Goal: Check status: Check status

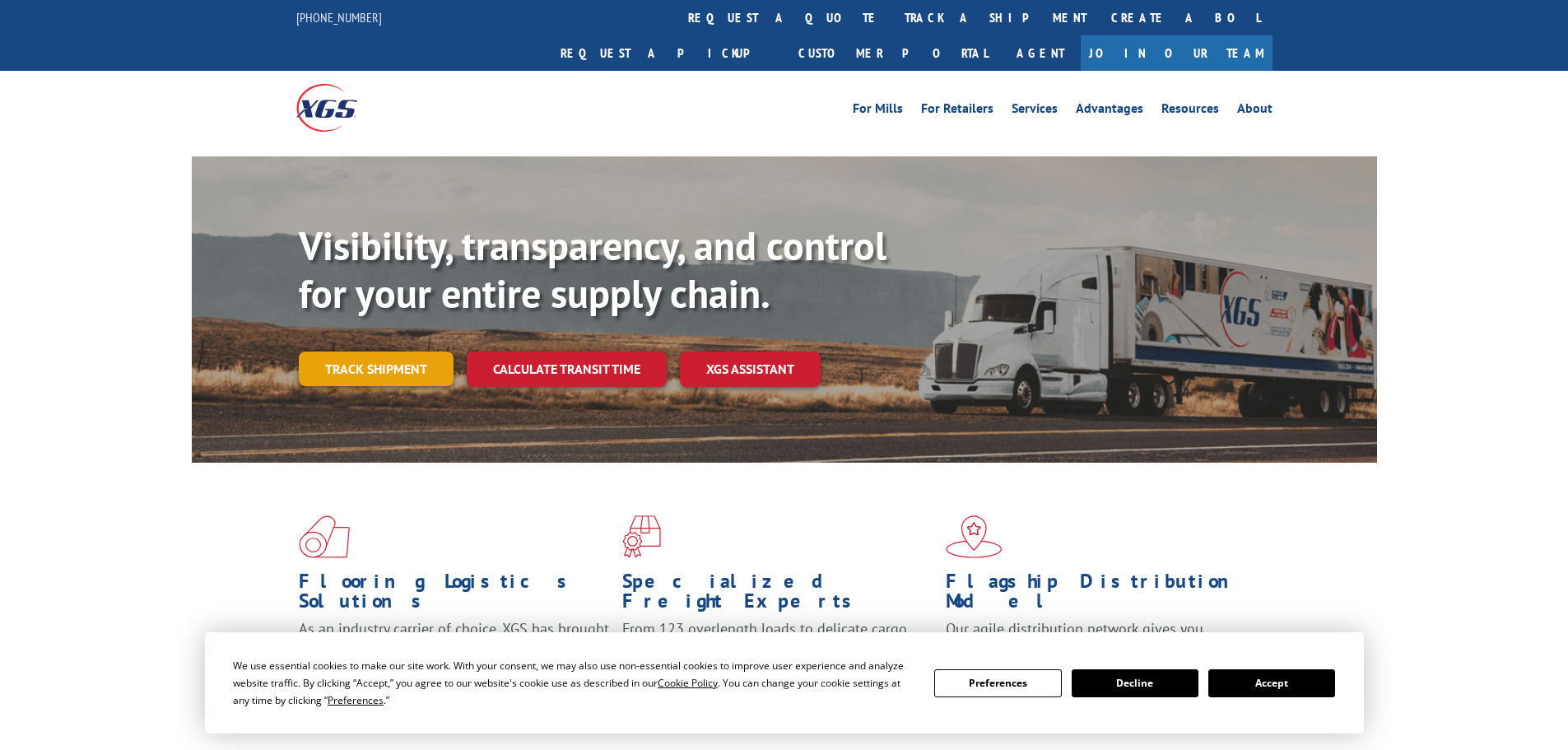
click at [393, 352] on link "Track shipment" at bounding box center [377, 369] width 155 height 35
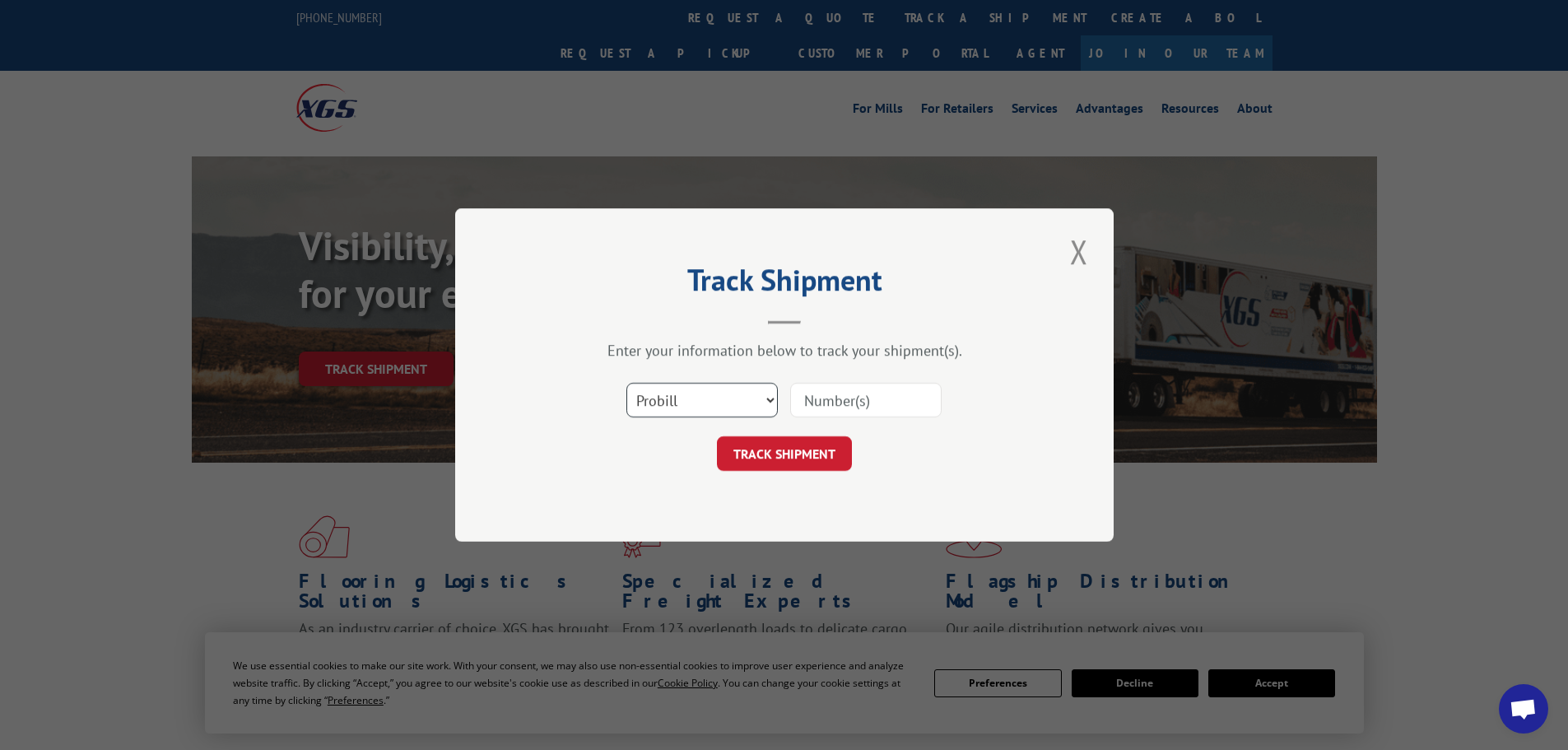
click at [765, 403] on select "Select category... Probill BOL PO" at bounding box center [702, 400] width 152 height 35
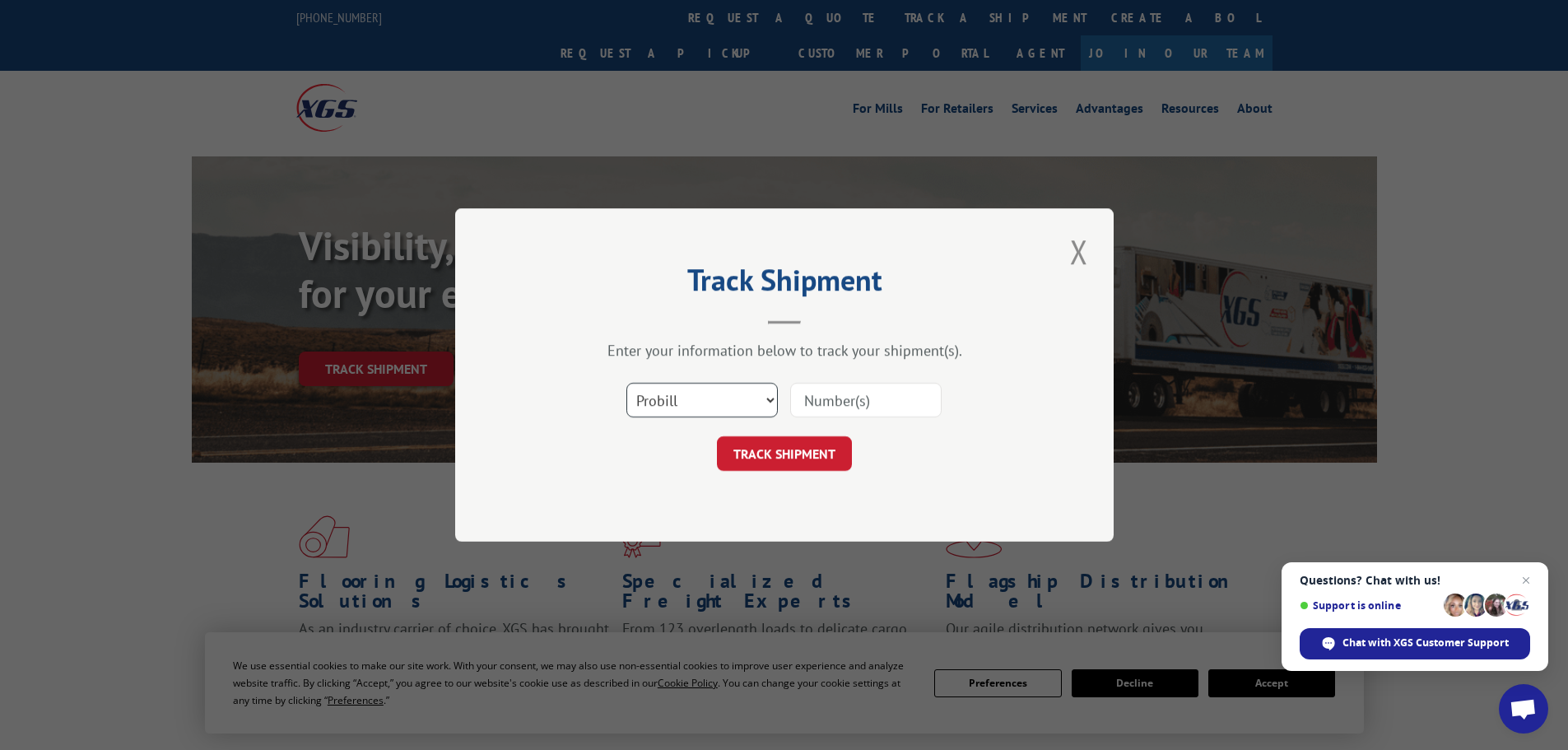
select select "bol"
click at [626, 383] on select "Select category... Probill BOL PO" at bounding box center [702, 400] width 152 height 35
click at [847, 398] on input at bounding box center [865, 400] width 152 height 35
type input "426455"
click at [814, 439] on button "TRACK SHIPMENT" at bounding box center [784, 454] width 135 height 35
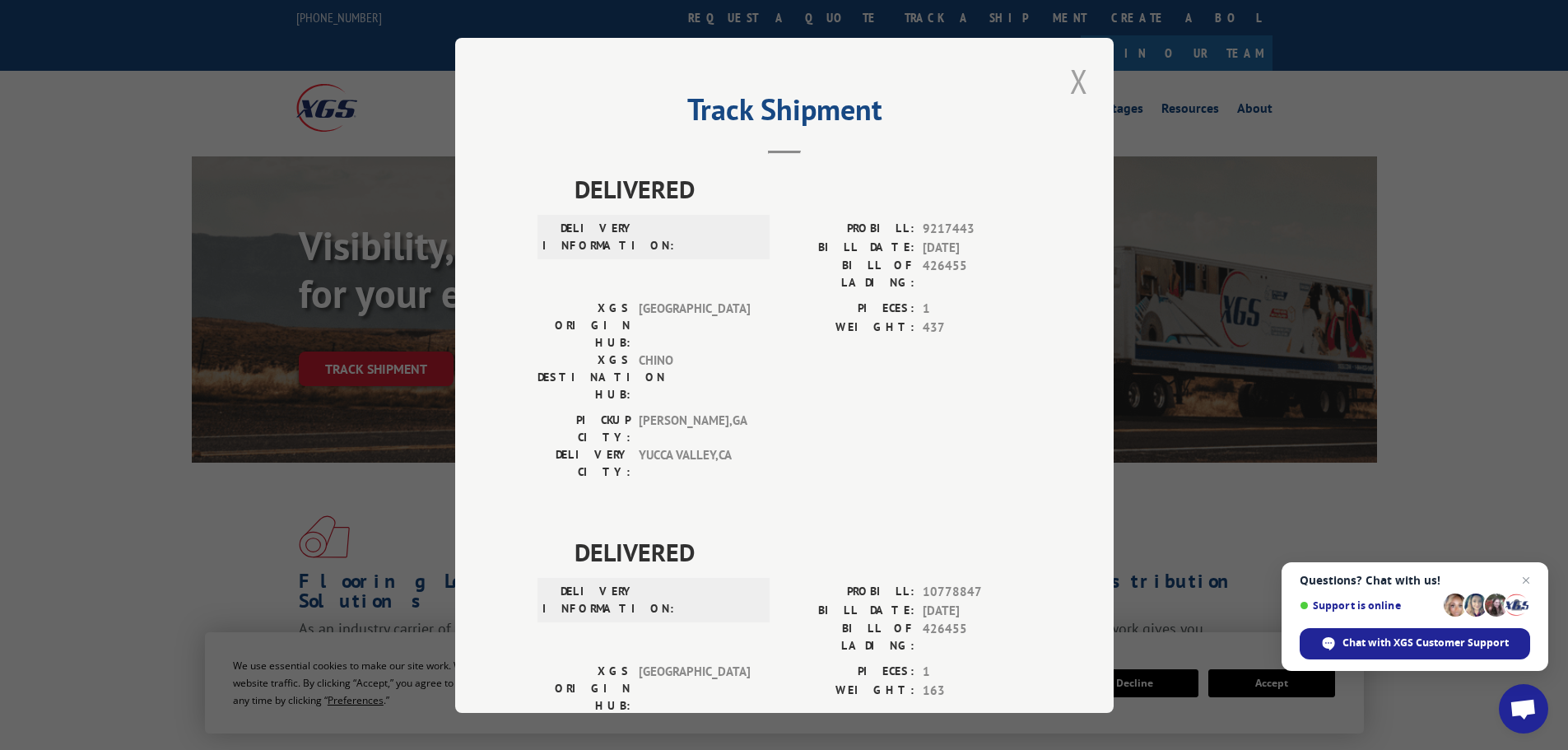
click at [1071, 83] on button "Close modal" at bounding box center [1079, 80] width 28 height 45
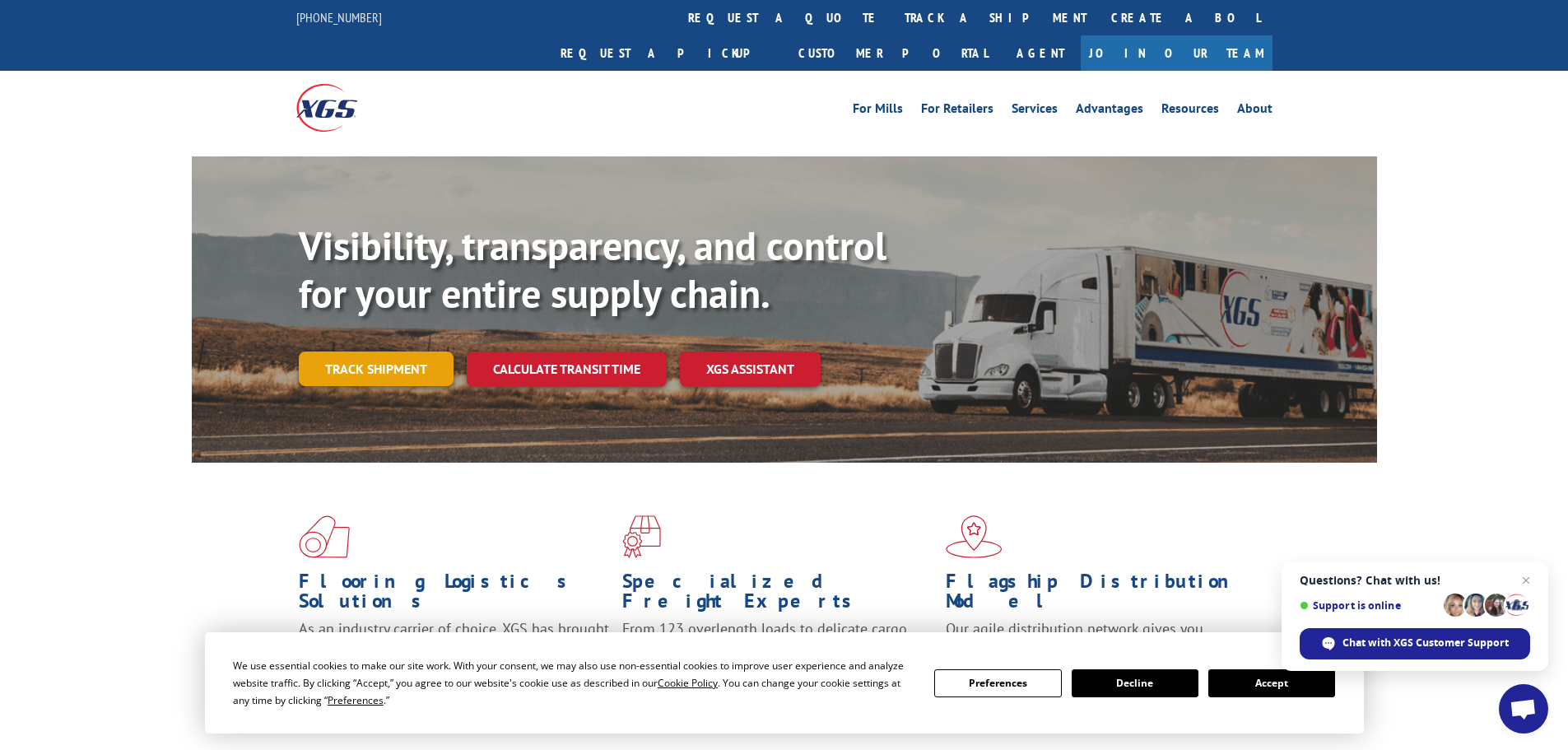
click at [401, 352] on link "Track shipment" at bounding box center [377, 369] width 155 height 35
